Goal: Book appointment/travel/reservation

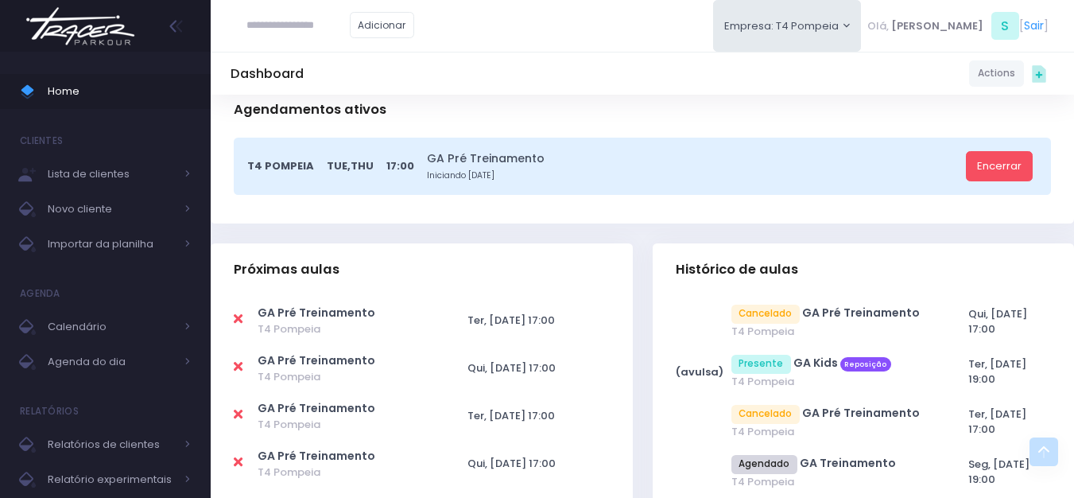
scroll to position [398, 0]
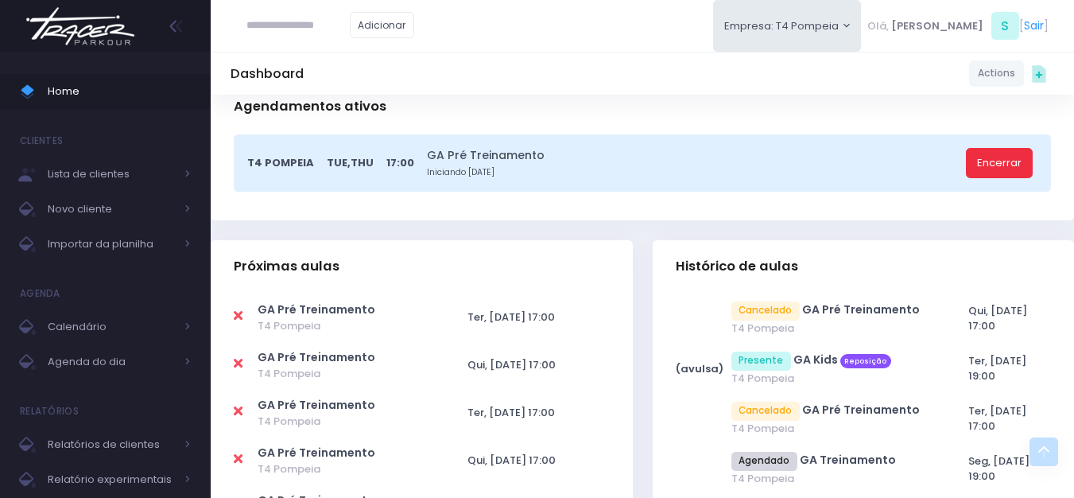
click at [1015, 161] on link "Encerrar" at bounding box center [999, 163] width 67 height 30
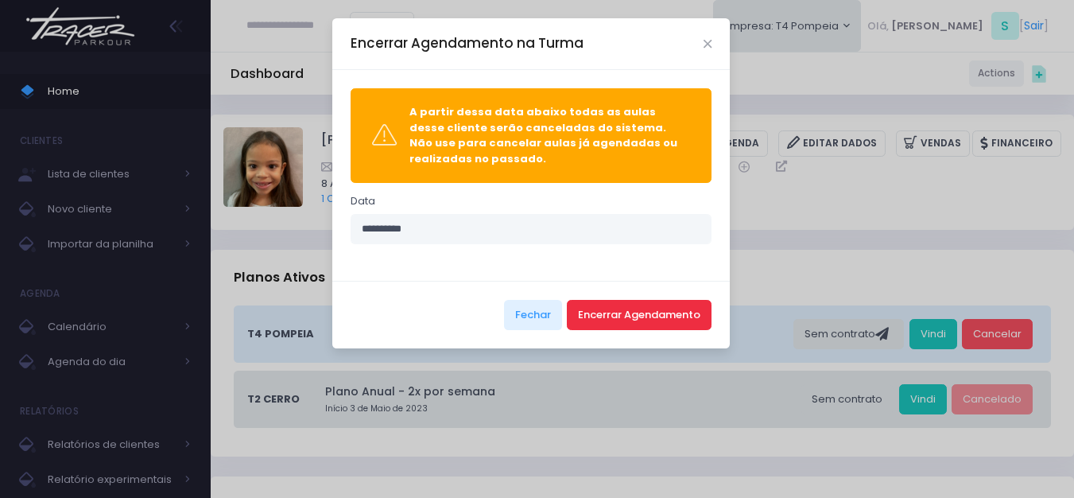
click at [601, 317] on button "Encerrar Agendamento" at bounding box center [639, 315] width 145 height 30
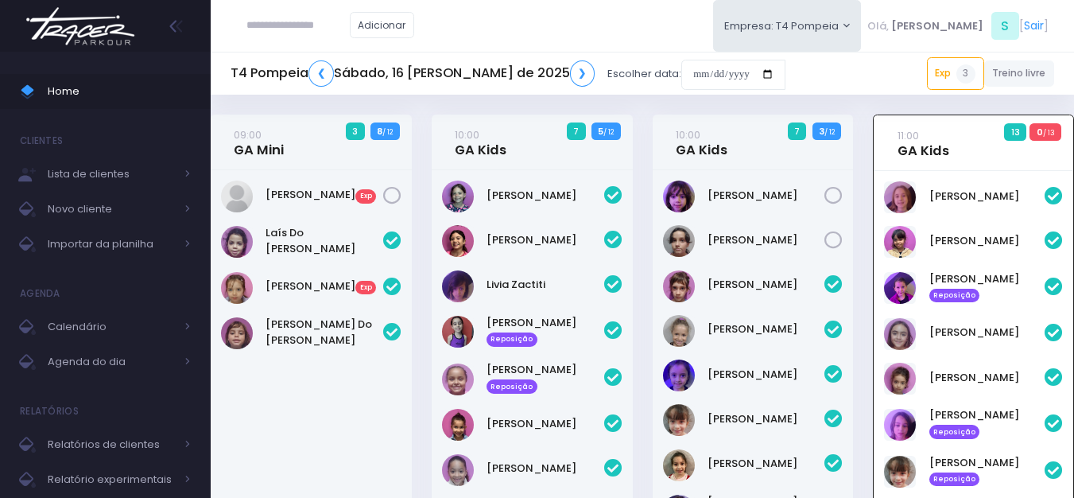
scroll to position [115, 0]
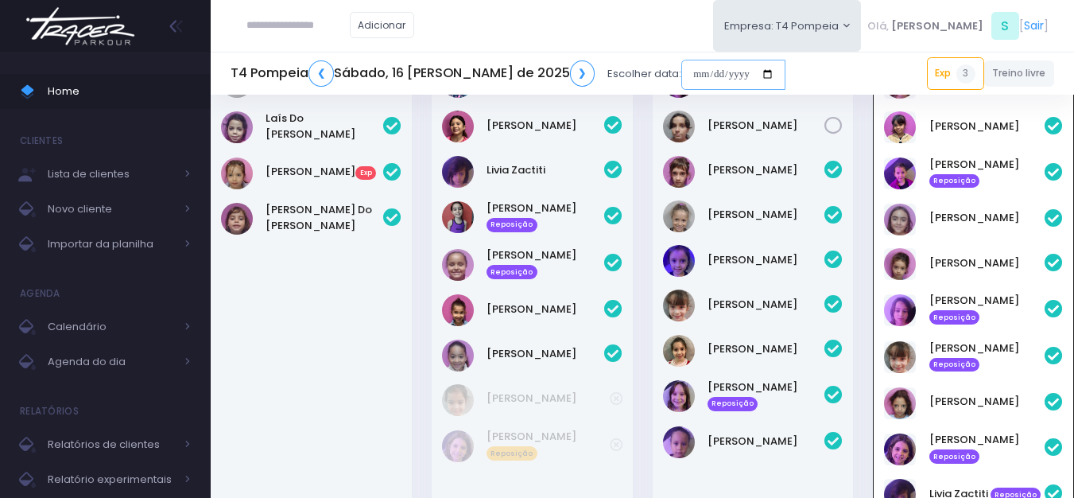
click at [682, 78] on input "date" at bounding box center [734, 75] width 104 height 30
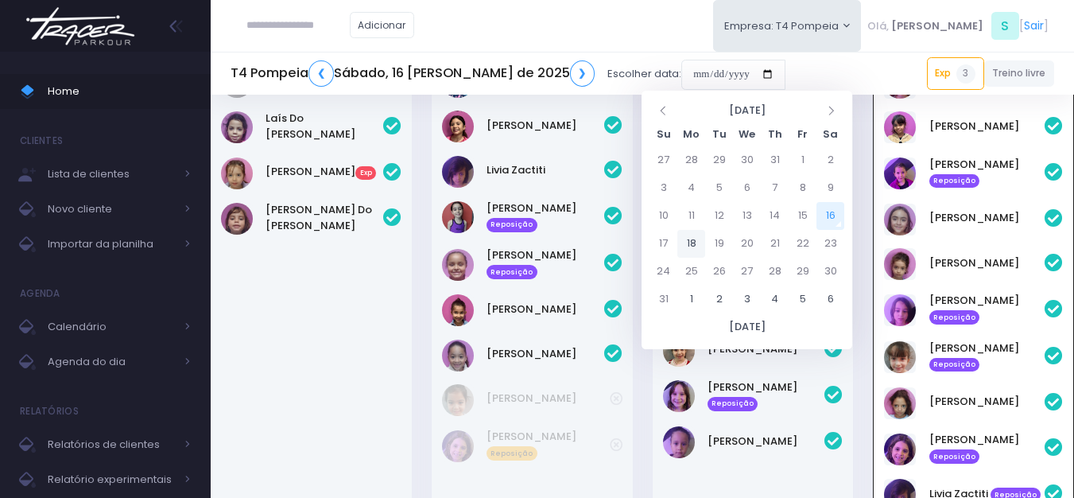
click at [687, 236] on td "18" at bounding box center [692, 244] width 28 height 28
type input "**********"
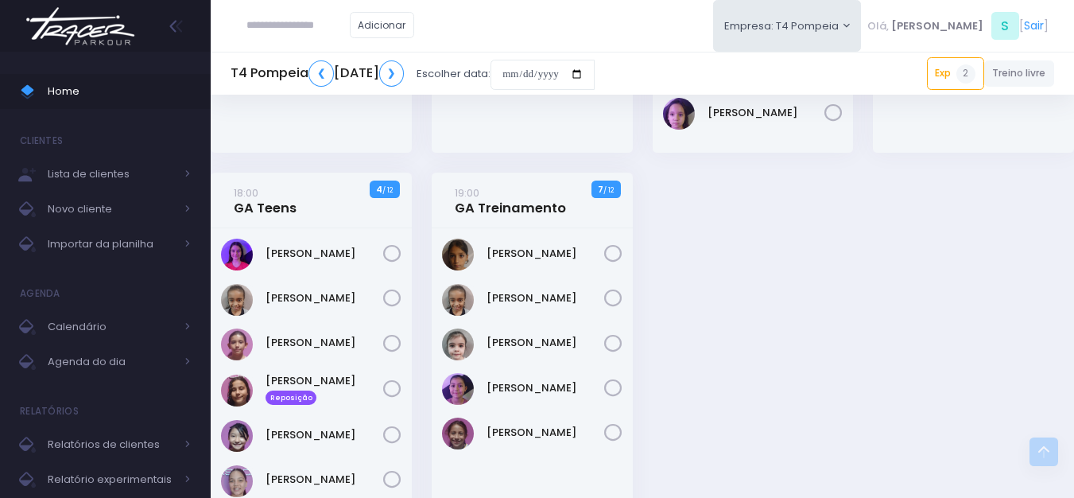
scroll to position [398, 0]
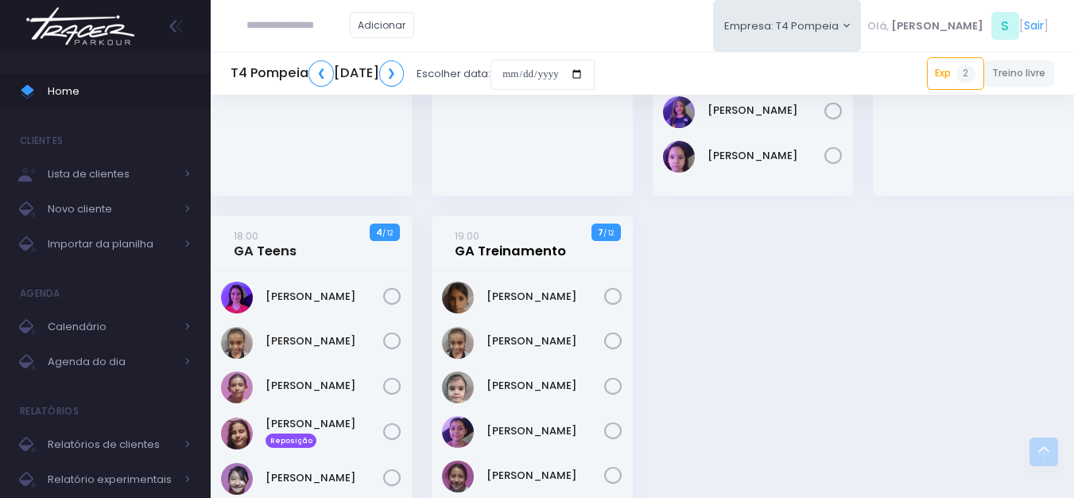
click at [492, 251] on link "19:00 GA Treinamento" at bounding box center [510, 243] width 111 height 32
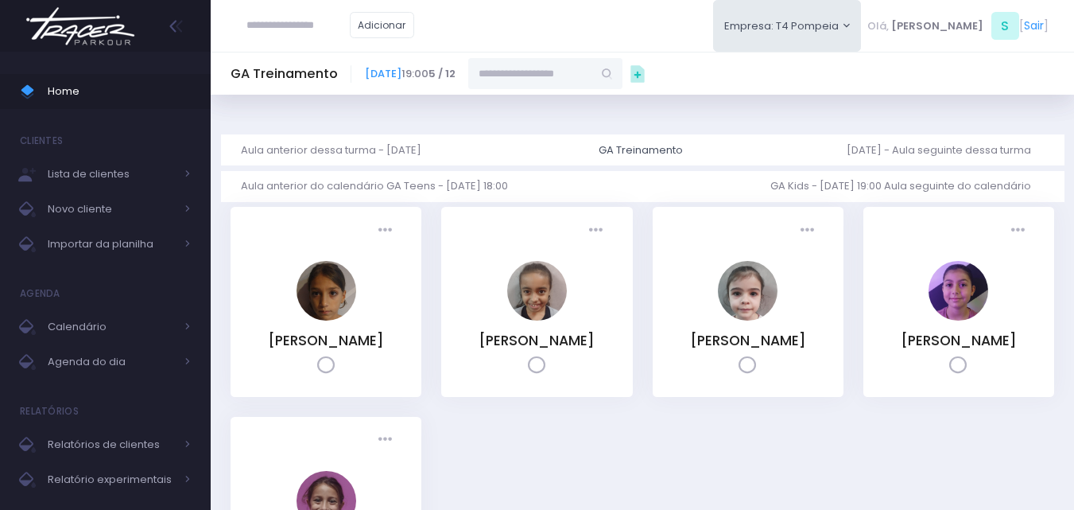
click at [592, 71] on input "text" at bounding box center [530, 73] width 124 height 30
click at [592, 102] on link "[PERSON_NAME]" at bounding box center [546, 102] width 92 height 16
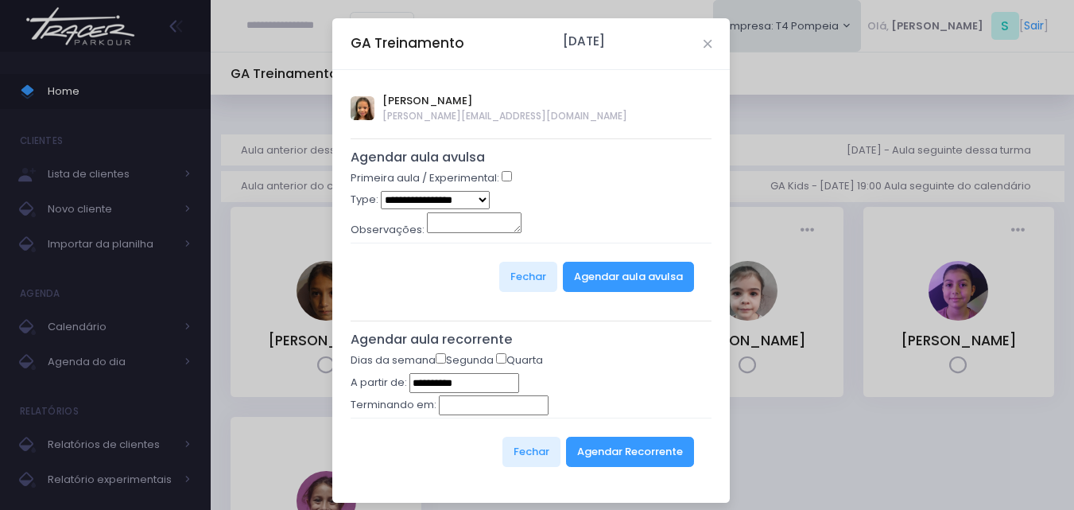
type input "**********"
drag, startPoint x: 625, startPoint y: 452, endPoint x: 617, endPoint y: 443, distance: 11.8
click at [624, 452] on button "Agendar Recorrente" at bounding box center [630, 452] width 128 height 30
